Goal: Information Seeking & Learning: Learn about a topic

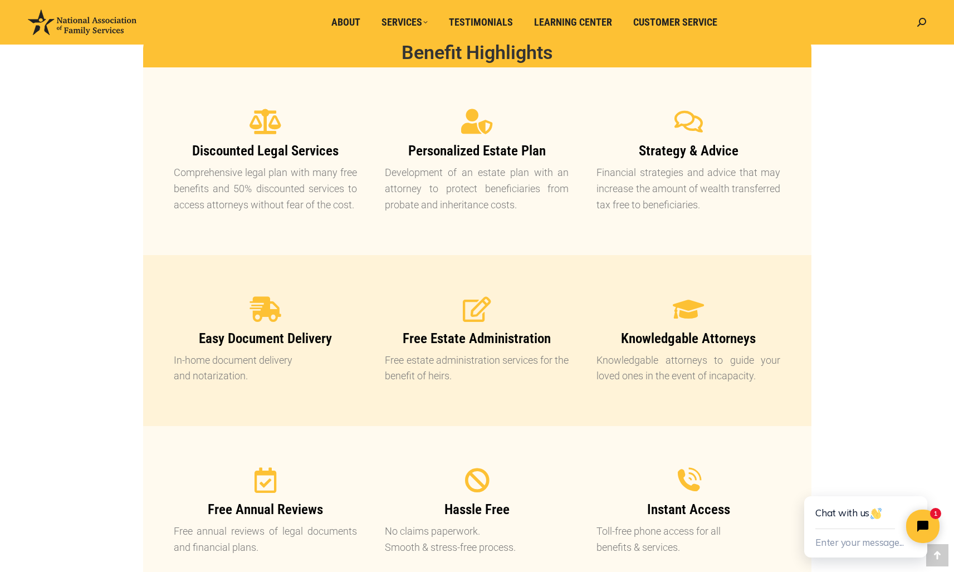
scroll to position [1151, 0]
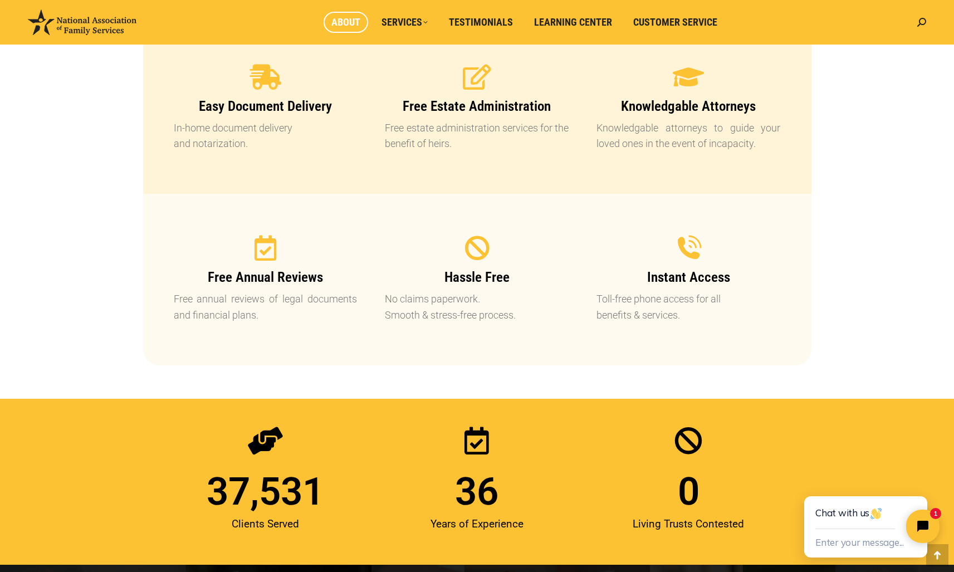
click at [351, 21] on span "About" at bounding box center [345, 22] width 29 height 12
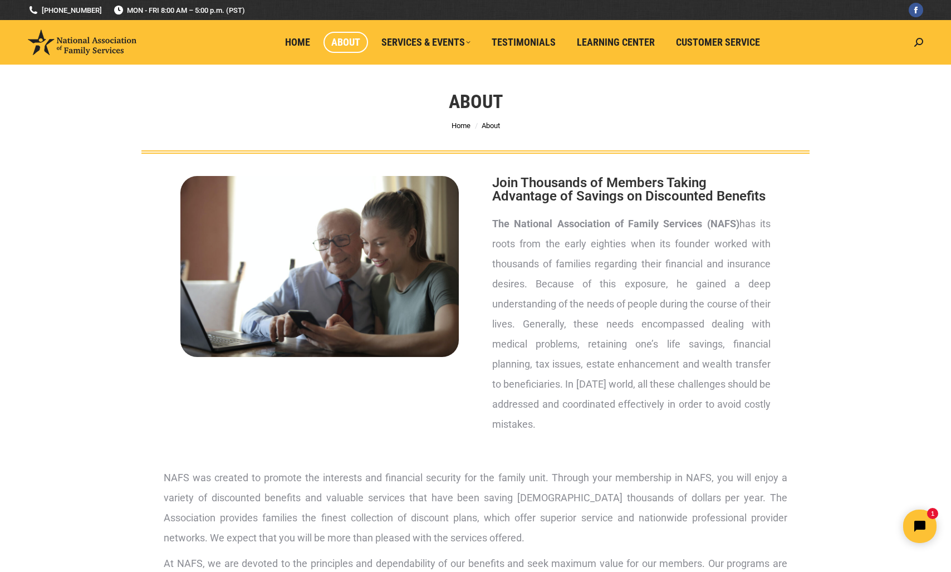
click at [77, 42] on img at bounding box center [82, 43] width 109 height 26
click at [307, 42] on span "Home" at bounding box center [297, 42] width 25 height 12
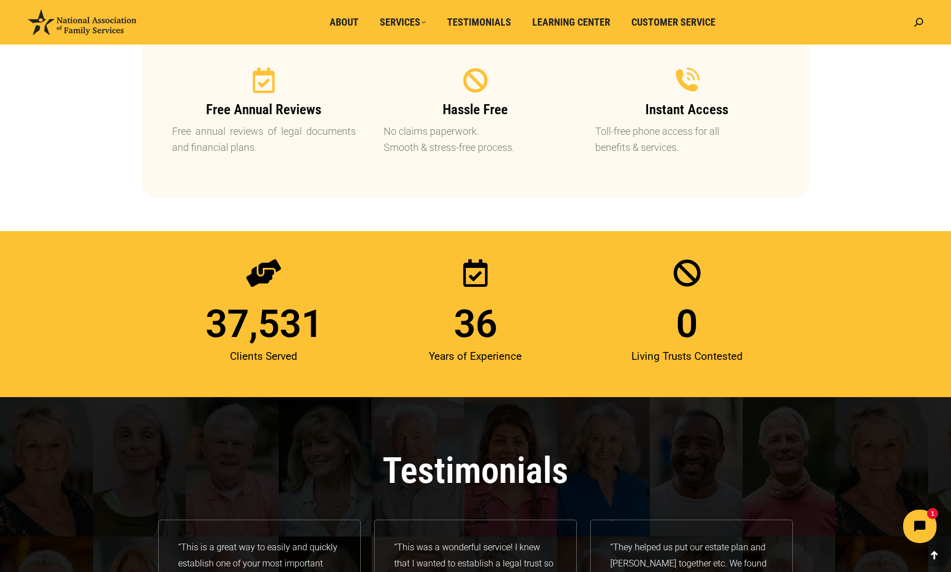
scroll to position [299, 0]
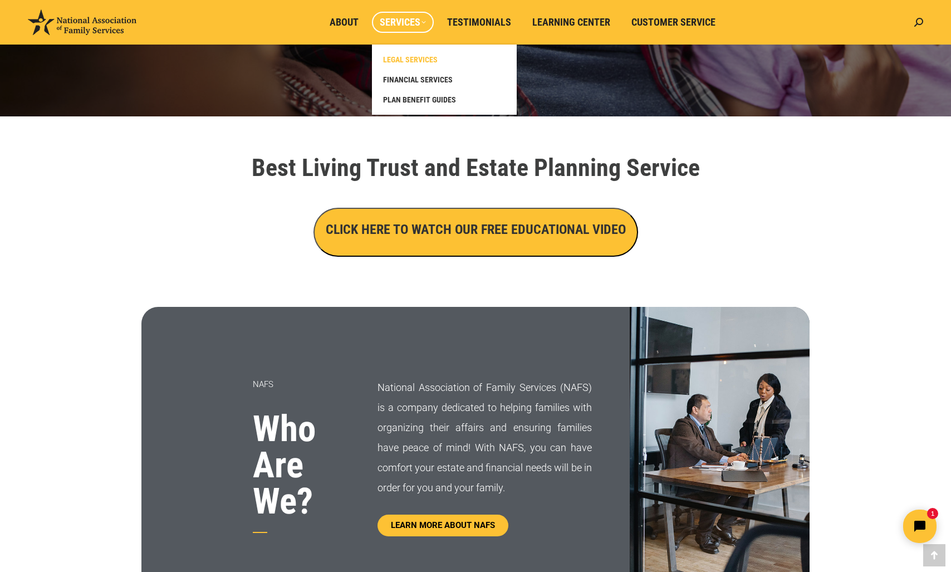
click at [412, 63] on span "LEGAL SERVICES" at bounding box center [410, 60] width 55 height 10
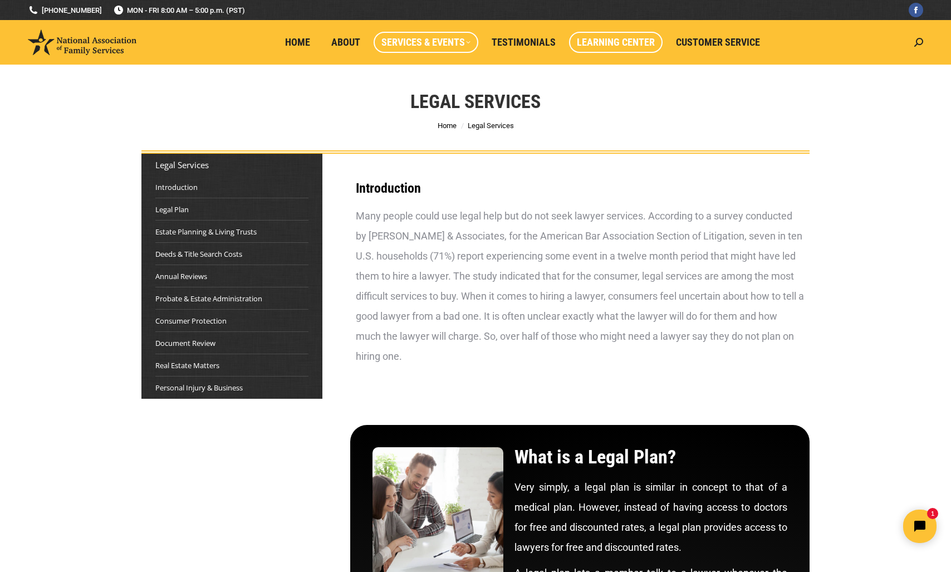
click at [604, 39] on span "Learning Center" at bounding box center [616, 42] width 78 height 12
click at [180, 234] on link "Estate Planning & Living Trusts" at bounding box center [205, 231] width 101 height 11
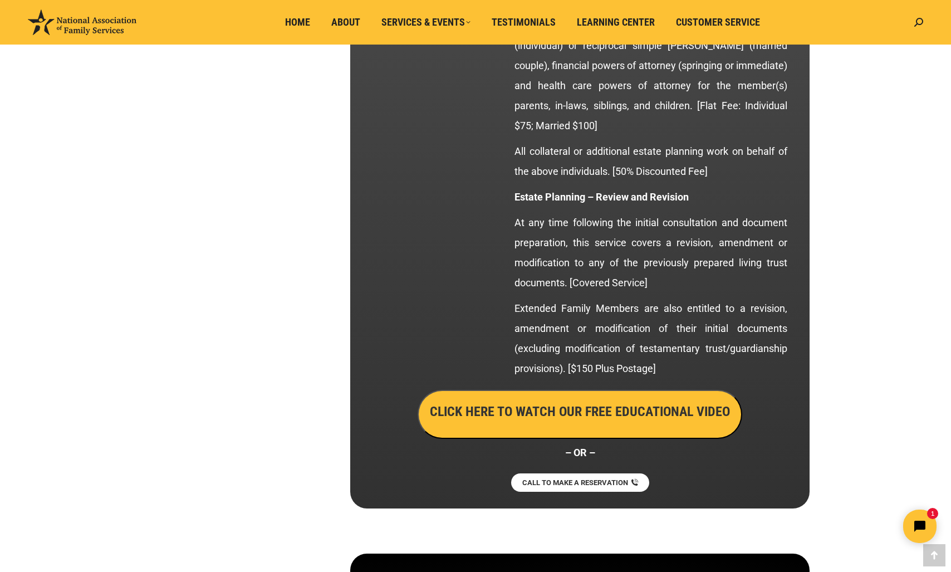
scroll to position [2490, 0]
